Goal: Task Accomplishment & Management: Complete application form

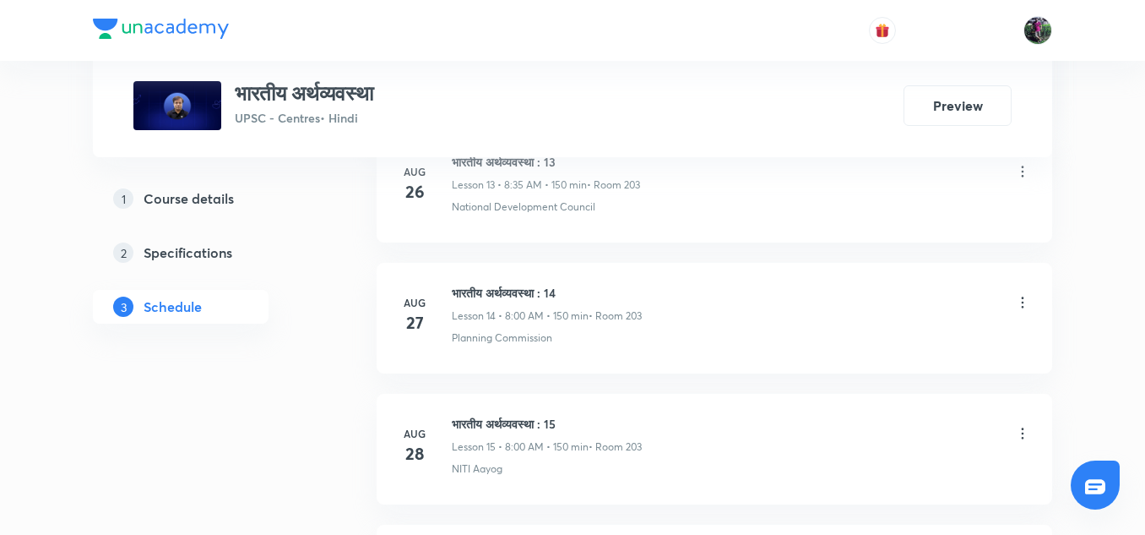
scroll to position [3045, 0]
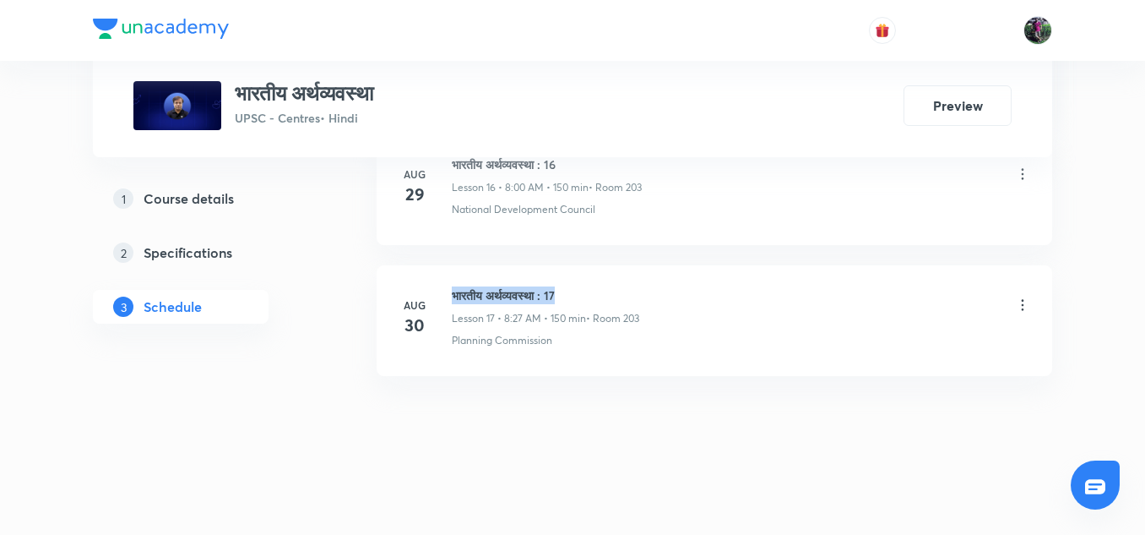
drag, startPoint x: 453, startPoint y: 293, endPoint x: 608, endPoint y: 272, distance: 156.9
click at [608, 272] on li "Aug 30 भारतीय अर्थव्यवस्था : 17 Lesson 17 • 8:27 AM • 150 min • Room 203 Planni…" at bounding box center [715, 320] width 676 height 111
copy h6 "भारतीय अर्थव्यवस्था : 17"
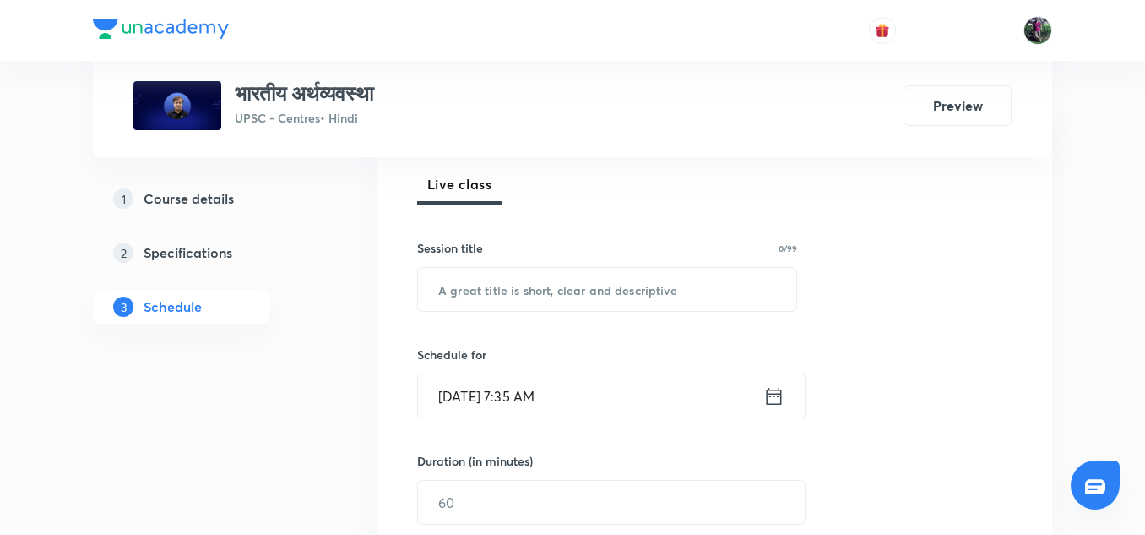
scroll to position [241, 0]
click at [510, 277] on input "text" at bounding box center [607, 288] width 378 height 43
paste input "भारतीय अर्थव्यवस्था : 17"
type input "भारतीय अर्थव्यवस्था : 18"
click at [520, 395] on input "Sep 1, 2025, 7:35 AM" at bounding box center [590, 394] width 345 height 43
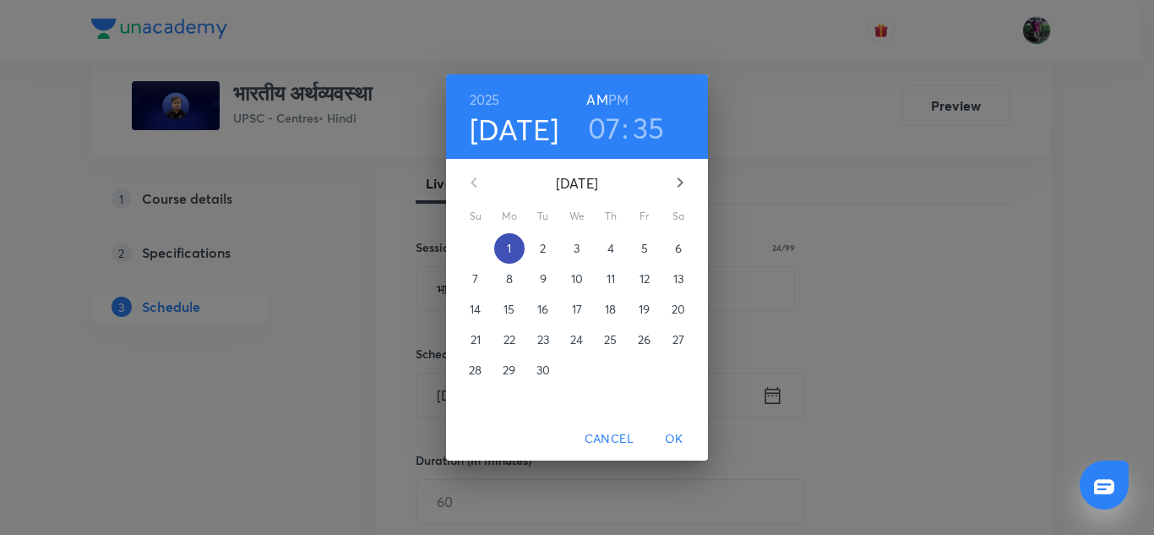
click at [510, 245] on p "1" at bounding box center [509, 248] width 4 height 17
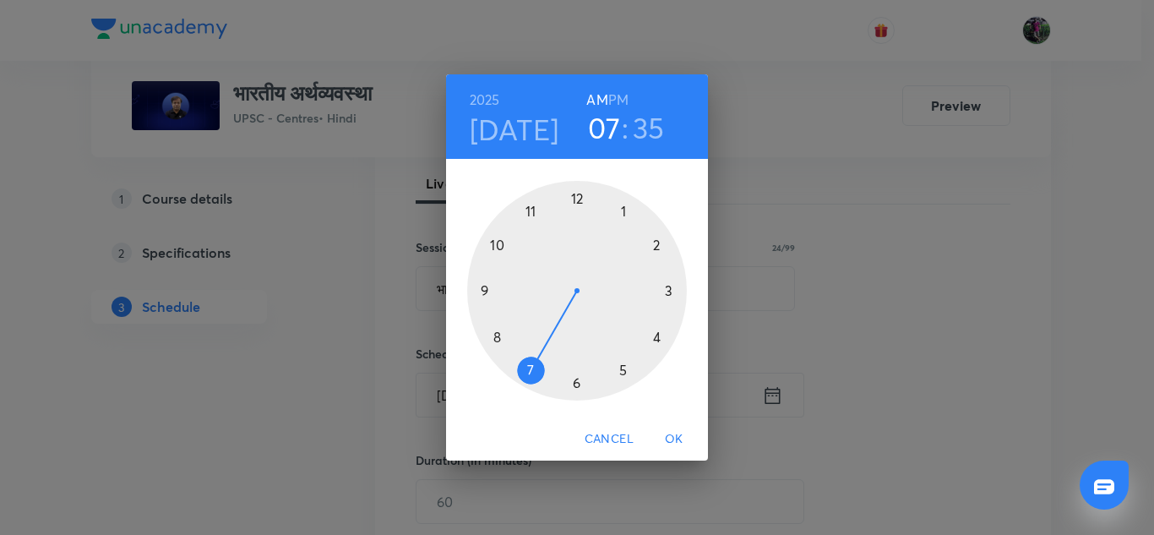
click at [497, 337] on div at bounding box center [577, 291] width 220 height 220
click at [576, 197] on div at bounding box center [577, 291] width 220 height 220
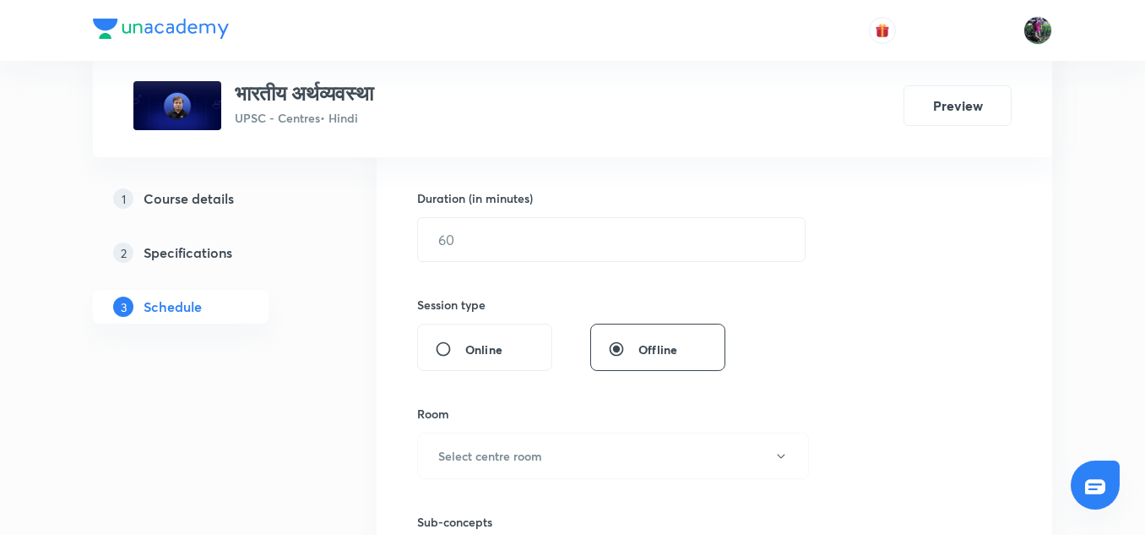
scroll to position [504, 0]
click at [468, 231] on input "text" at bounding box center [611, 237] width 387 height 43
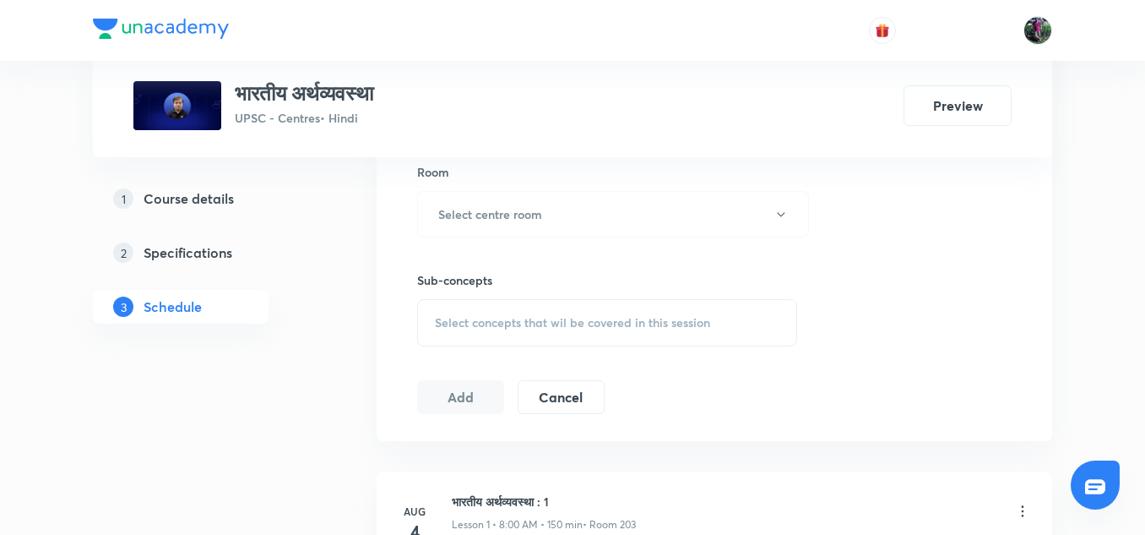
scroll to position [746, 0]
type input "150"
click at [519, 209] on h6 "Select centre room" at bounding box center [490, 213] width 104 height 18
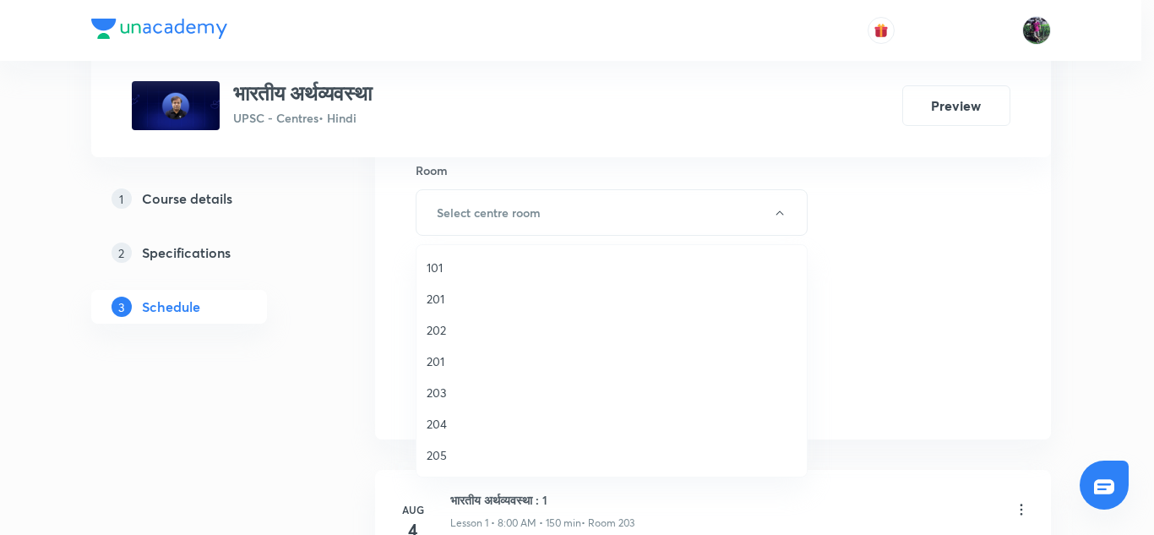
click at [438, 389] on span "203" at bounding box center [612, 392] width 370 height 18
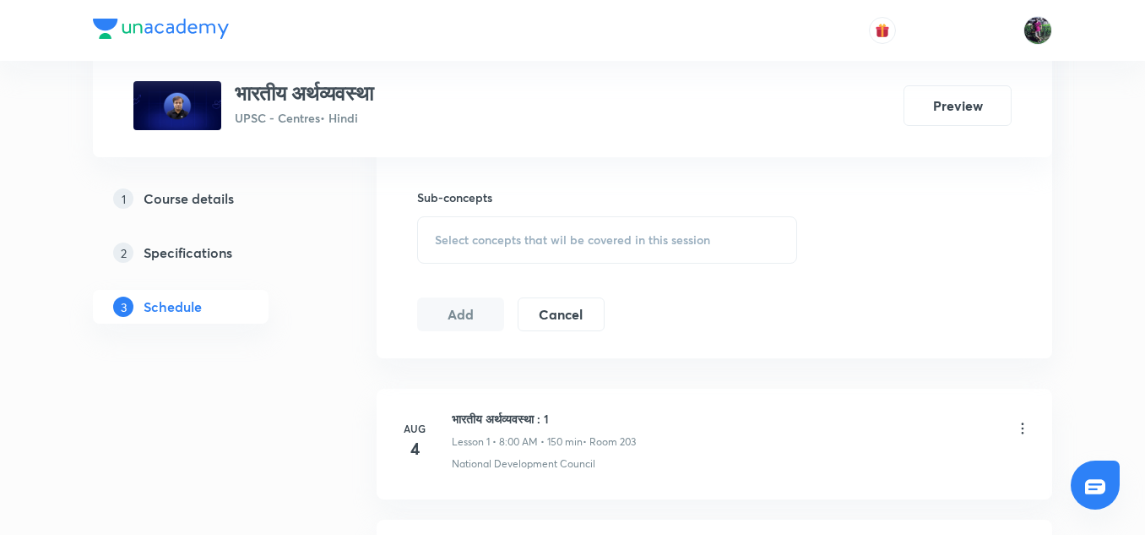
scroll to position [829, 0]
click at [655, 234] on span "Select concepts that wil be covered in this session" at bounding box center [572, 238] width 275 height 14
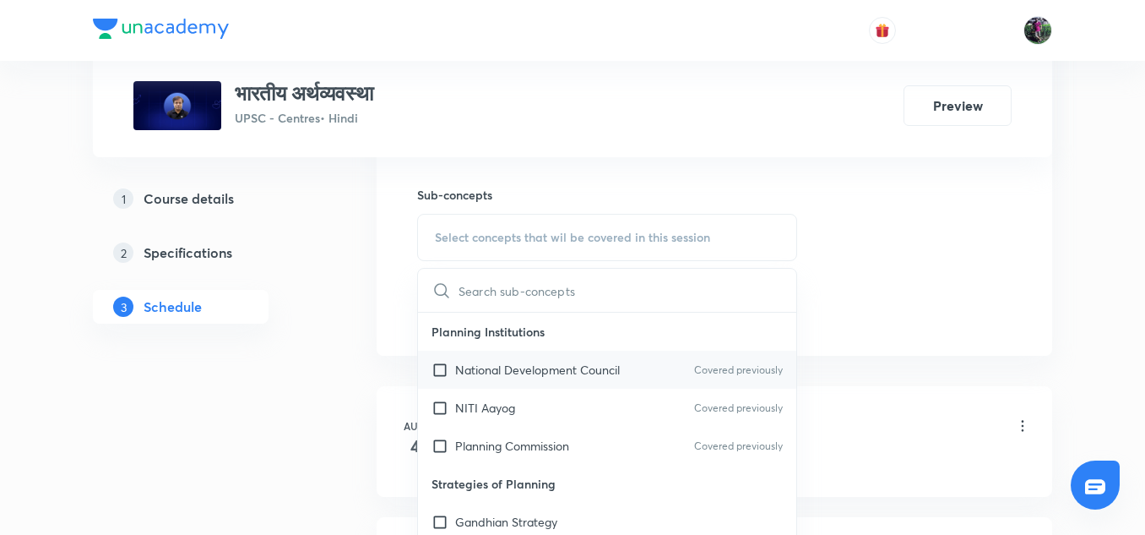
click at [547, 369] on p "National Development Council" at bounding box center [537, 370] width 165 height 18
checkbox input "true"
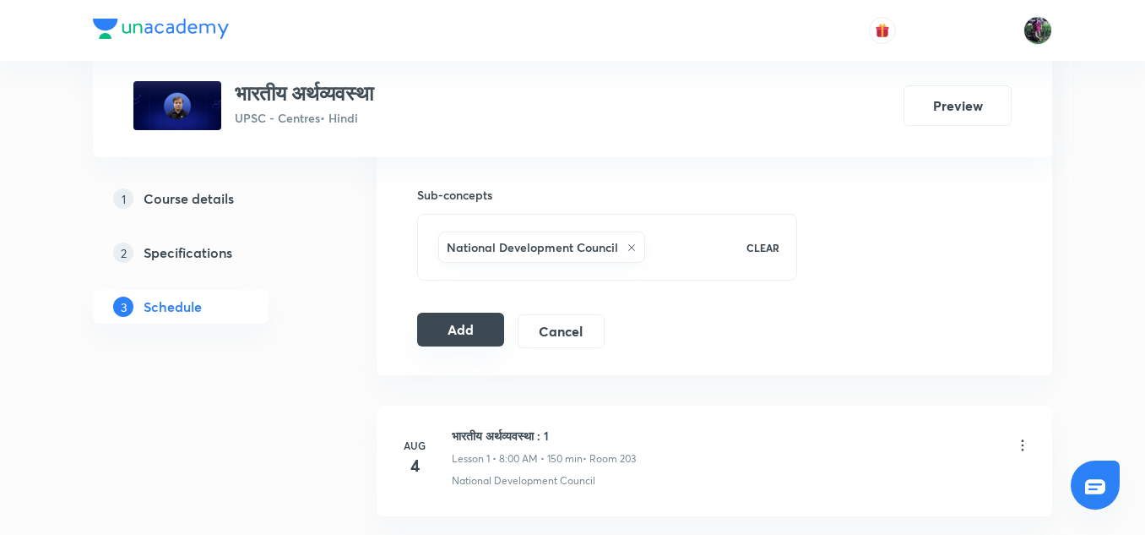
click at [454, 320] on button "Add" at bounding box center [460, 330] width 87 height 34
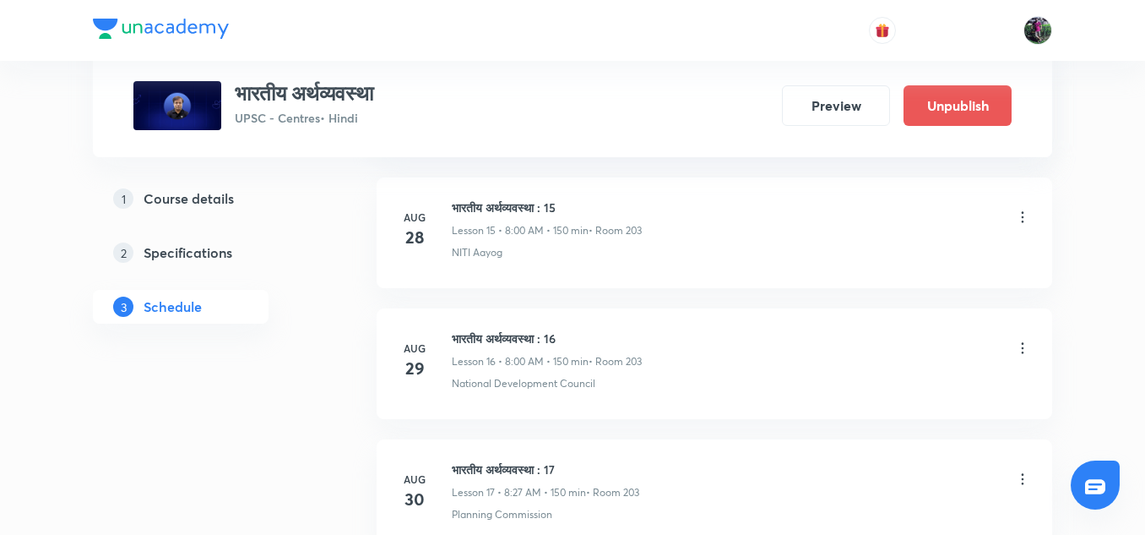
scroll to position [2400, 0]
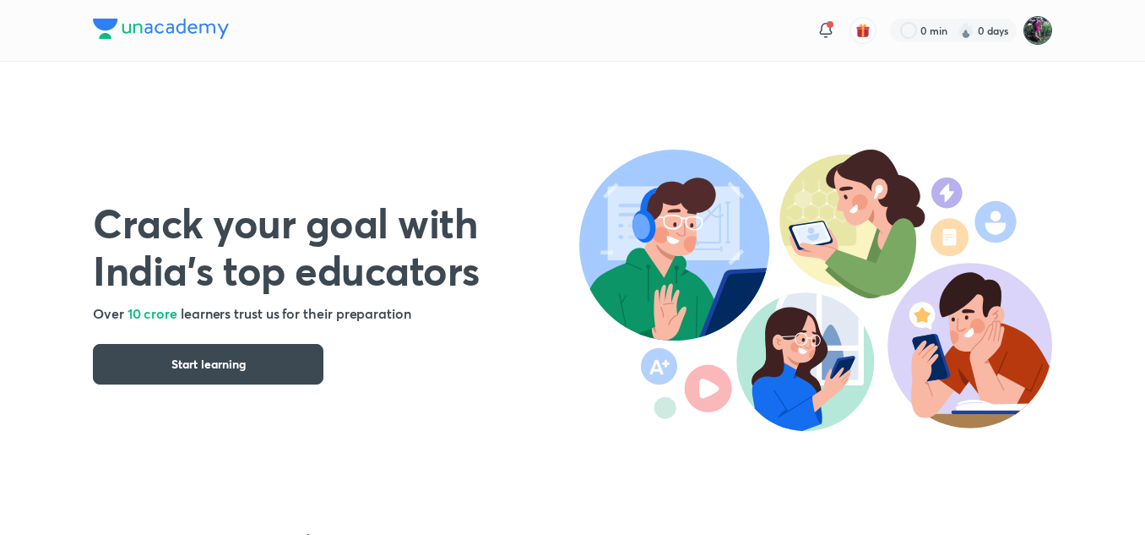
click at [1037, 30] on img at bounding box center [1038, 30] width 29 height 29
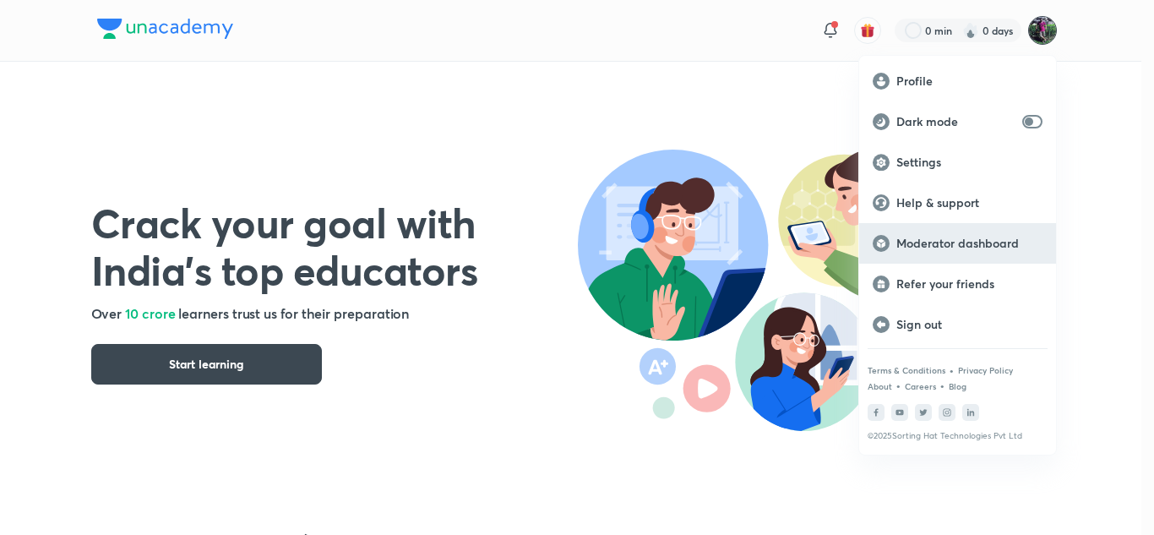
click at [943, 239] on p "Moderator dashboard" at bounding box center [969, 243] width 146 height 15
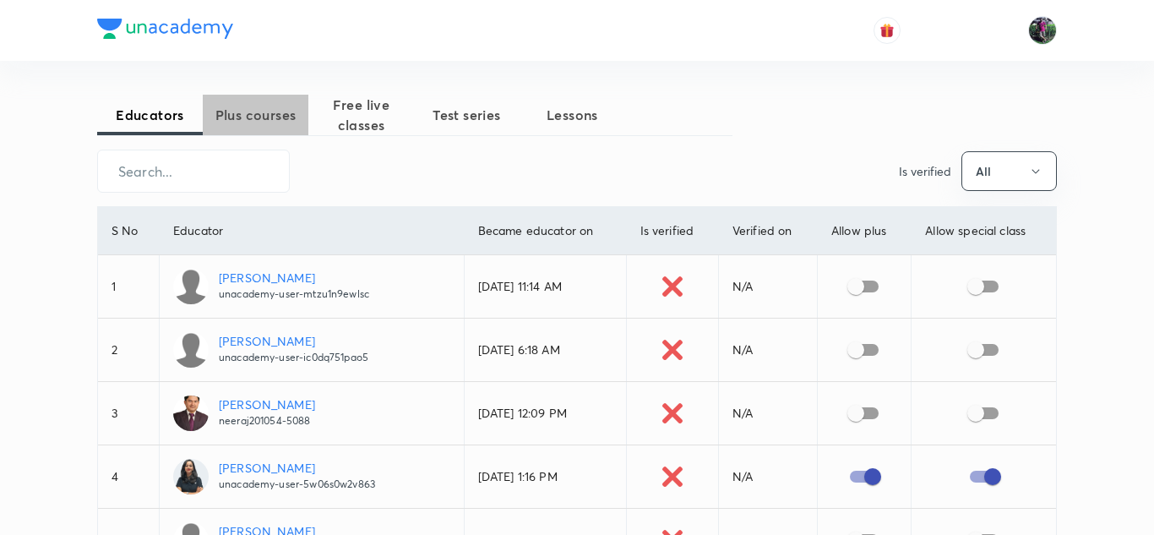
click at [259, 110] on span "Plus courses" at bounding box center [256, 115] width 106 height 20
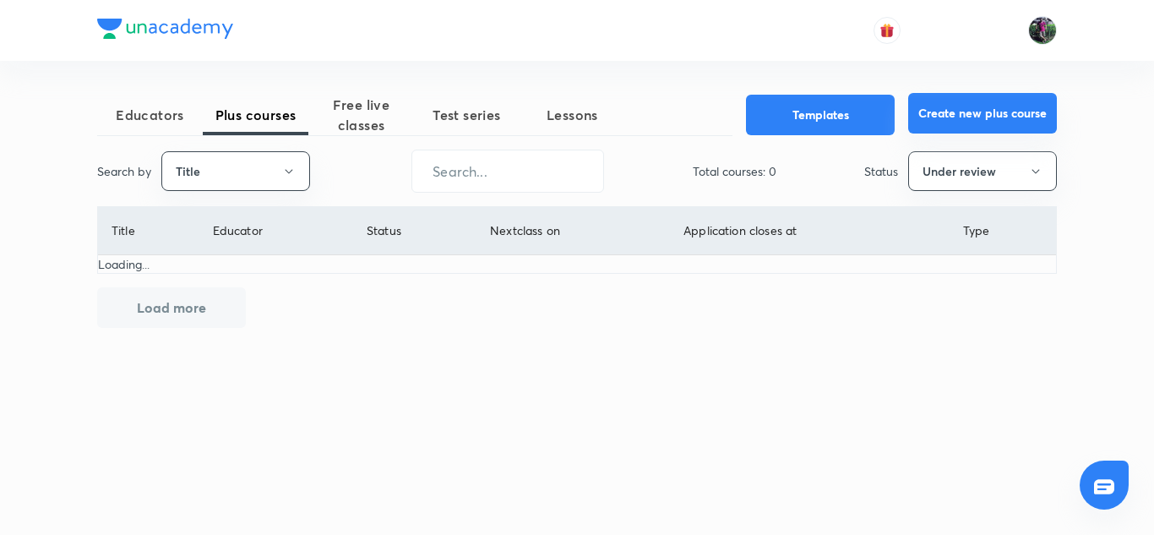
click at [971, 112] on button "Create new plus course" at bounding box center [982, 113] width 149 height 41
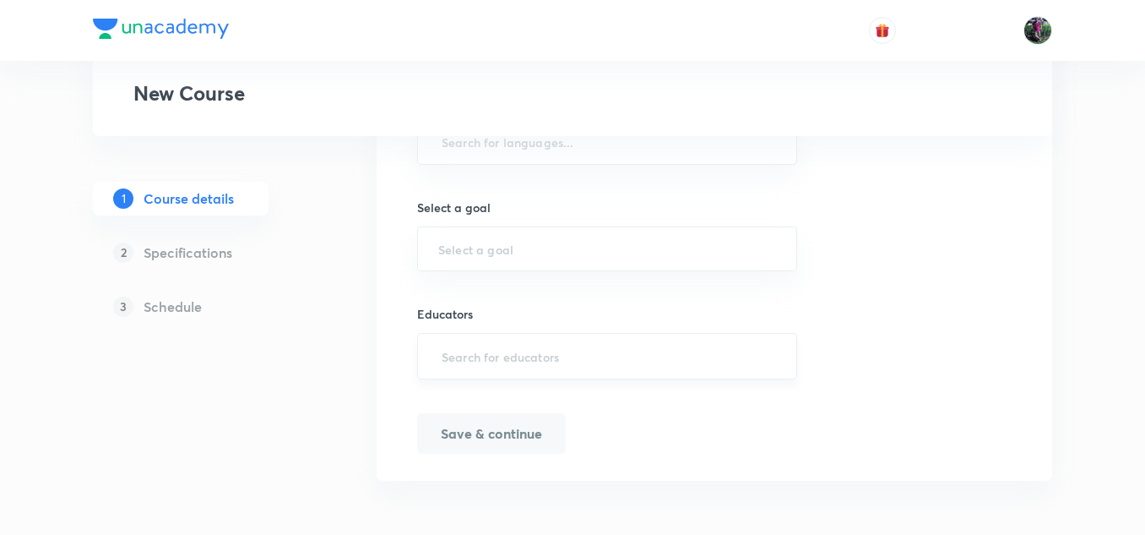
scroll to position [918, 0]
click at [526, 359] on input "text" at bounding box center [607, 355] width 338 height 31
click at [477, 355] on input "text" at bounding box center [607, 355] width 338 height 31
paste input "unacademy-user-D9XBS3Q9XL3Q"
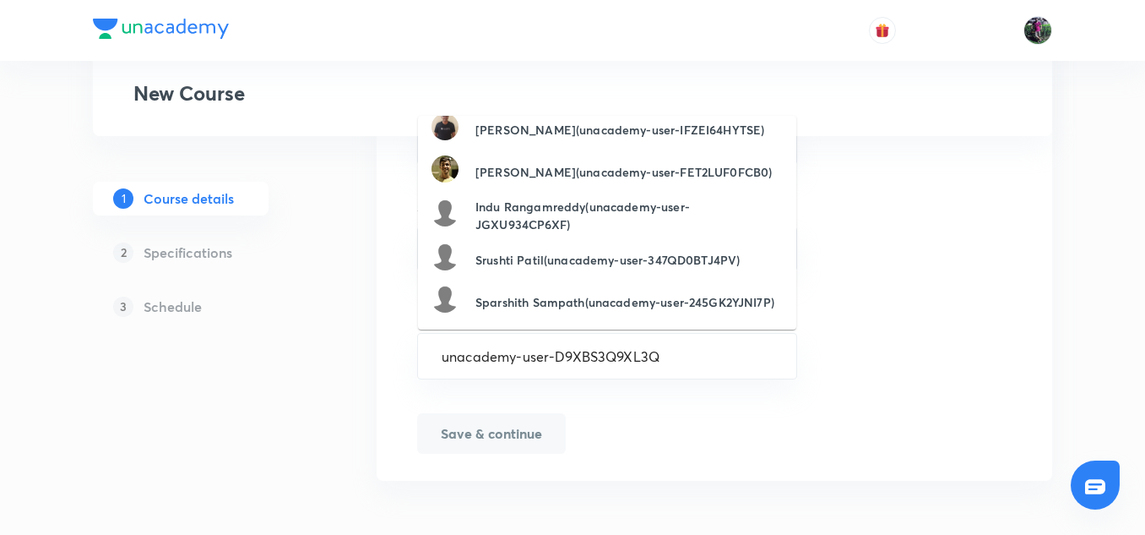
scroll to position [236, 0]
type input "unacademy-user-D9XBS3Q9XL3Q"
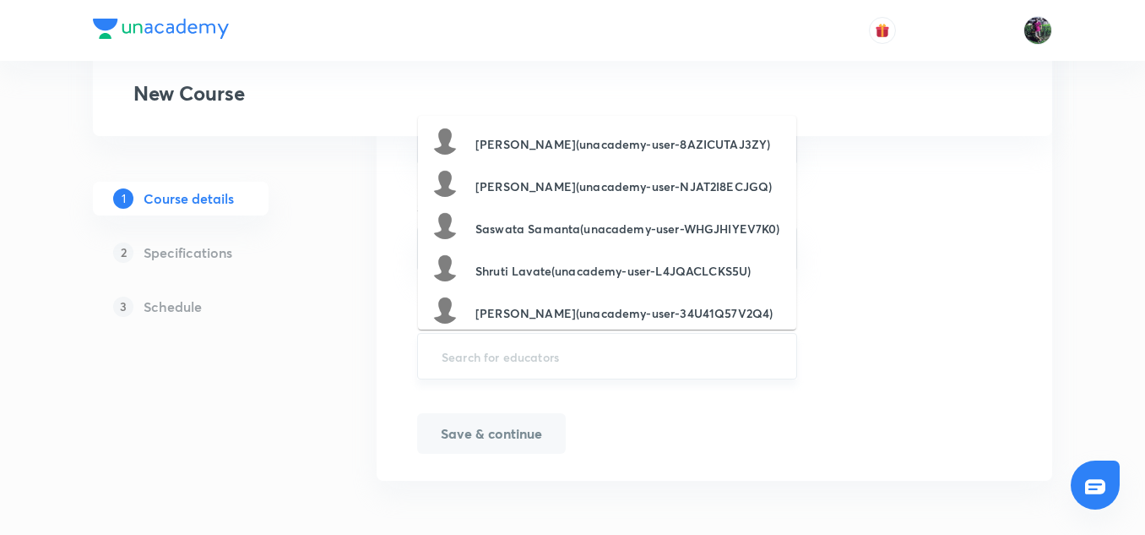
click at [472, 353] on input "text" at bounding box center [607, 355] width 338 height 31
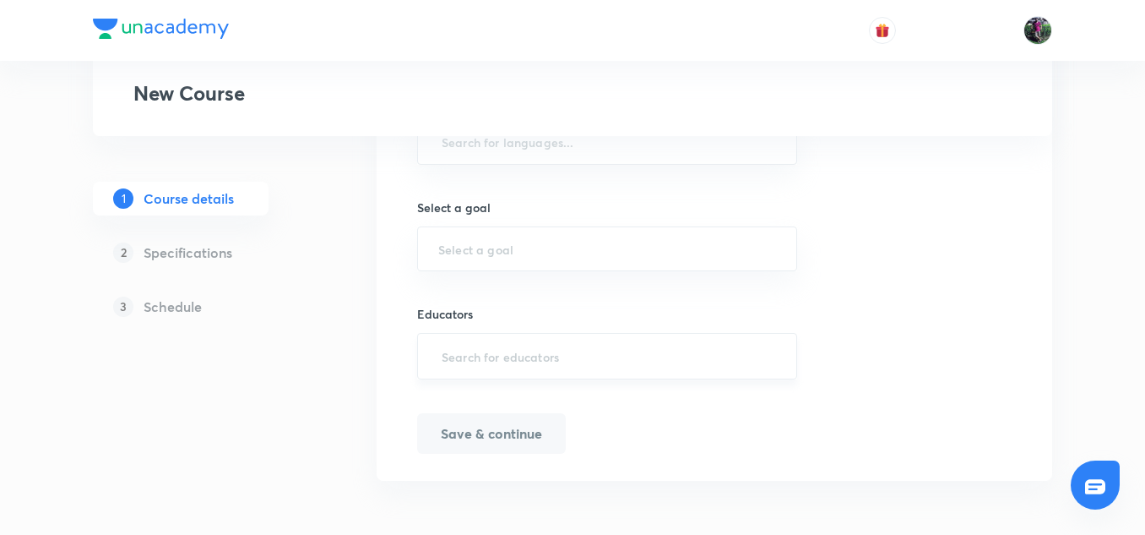
click at [472, 353] on input "text" at bounding box center [607, 355] width 338 height 31
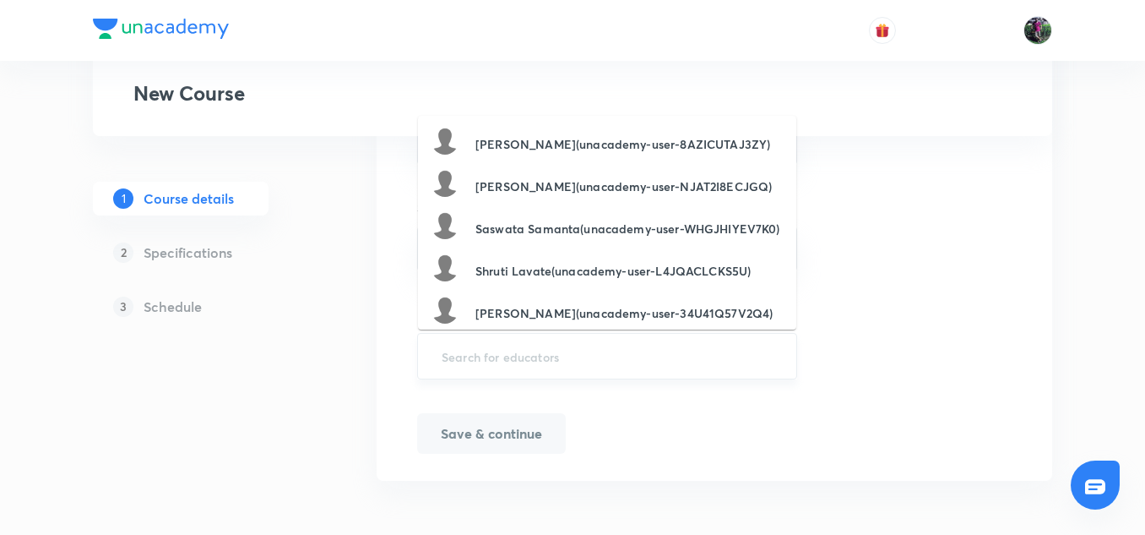
click at [472, 353] on input "text" at bounding box center [607, 355] width 338 height 31
paste input "unacademy-user-D9XBS3Q9XL3Q"
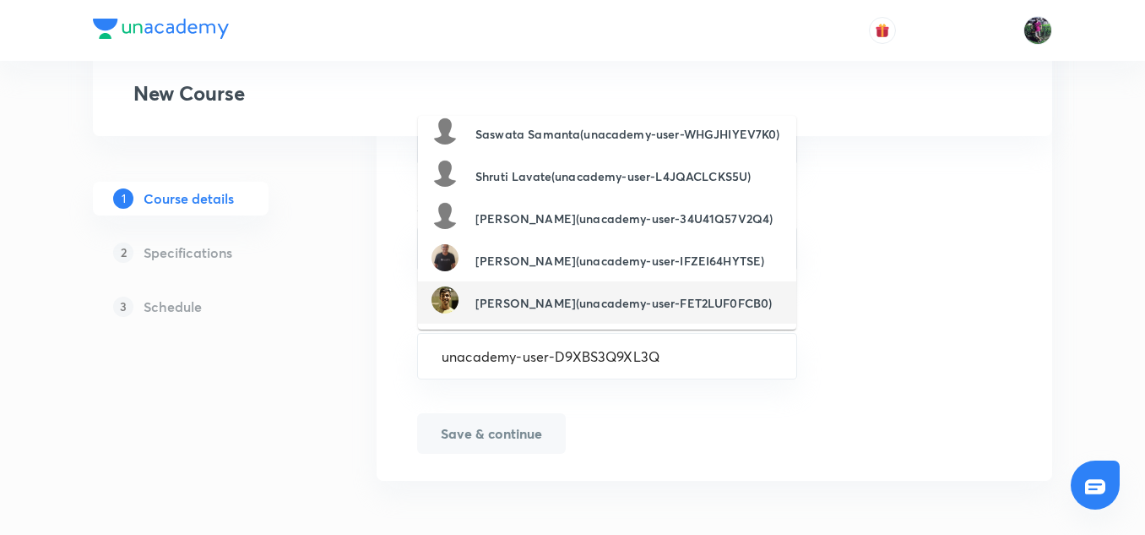
scroll to position [0, 0]
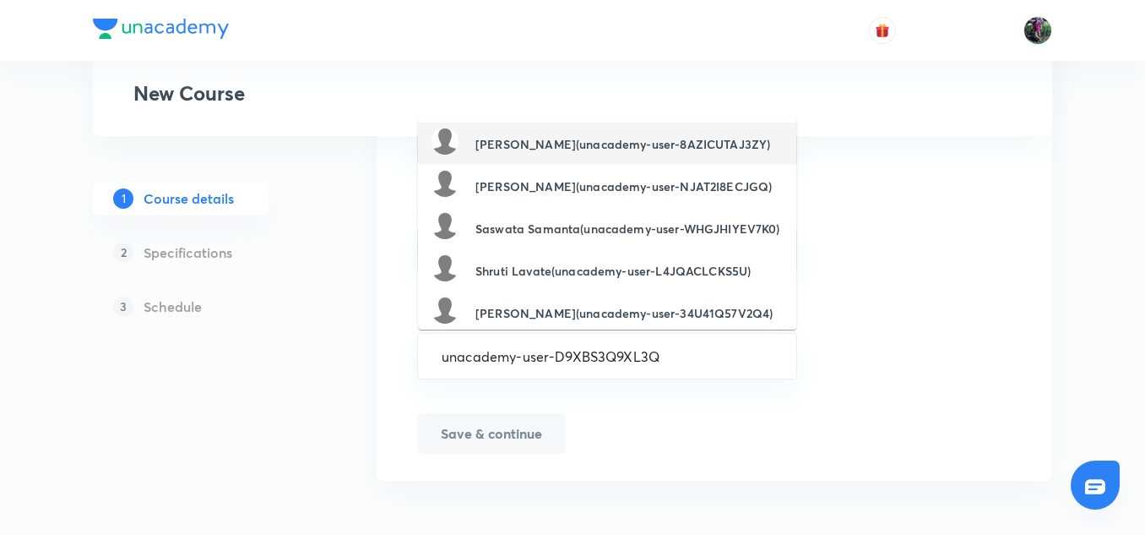
type input "unacademy-user-D9XBS3Q9XL3Q"
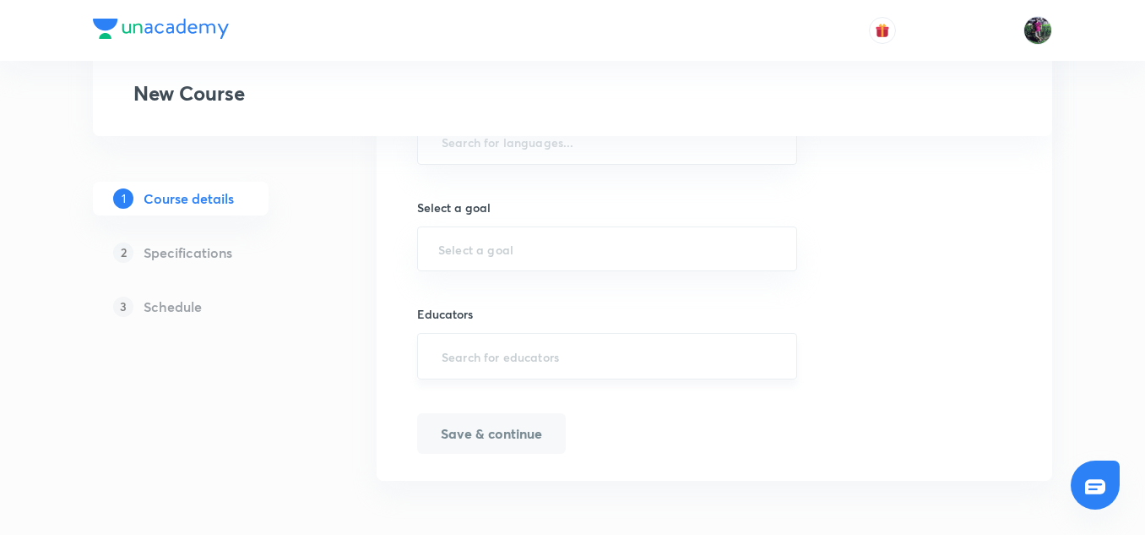
click at [478, 355] on input "text" at bounding box center [607, 355] width 338 height 31
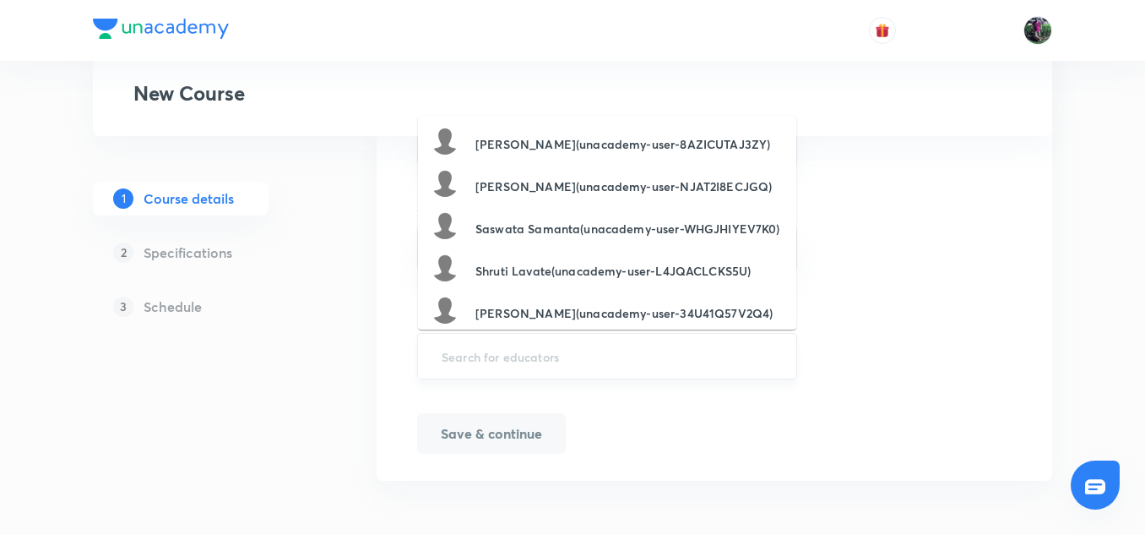
paste input "abhimanyushridhar@gmail.com"
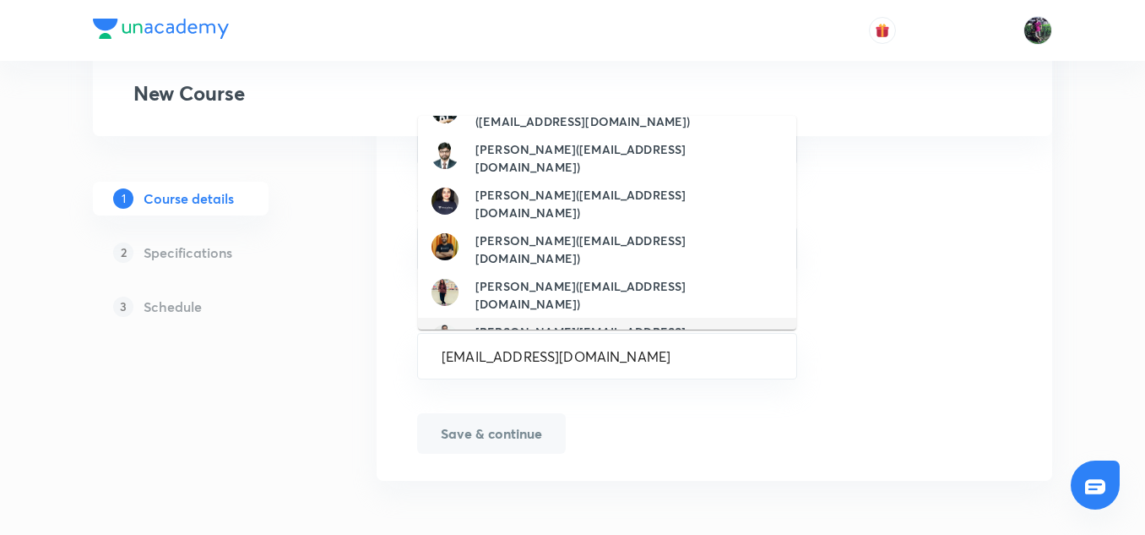
scroll to position [42, 0]
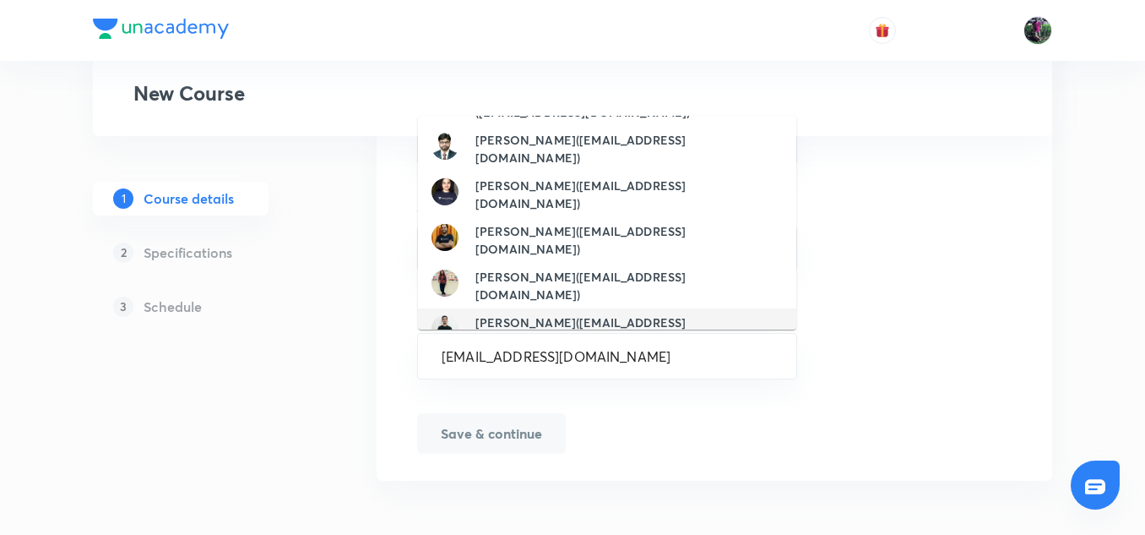
type input "abhimanyushridhar@gmail.com"
